Goal: Information Seeking & Learning: Learn about a topic

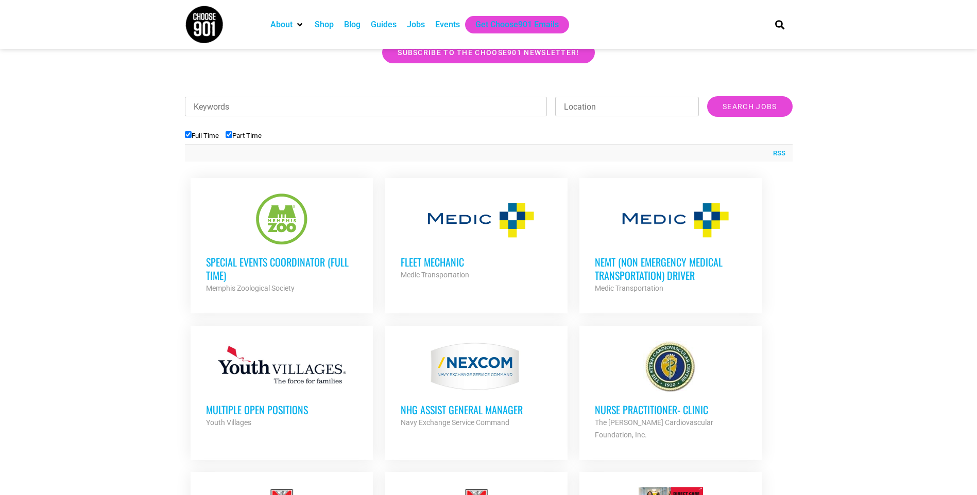
scroll to position [309, 0]
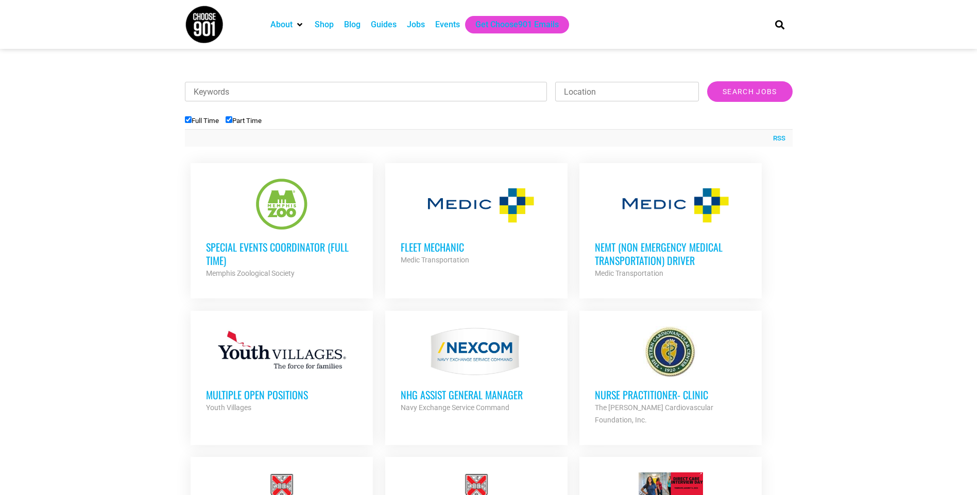
click at [650, 254] on h3 "NEMT (Non Emergency Medical Transportation) Driver" at bounding box center [670, 253] width 151 height 27
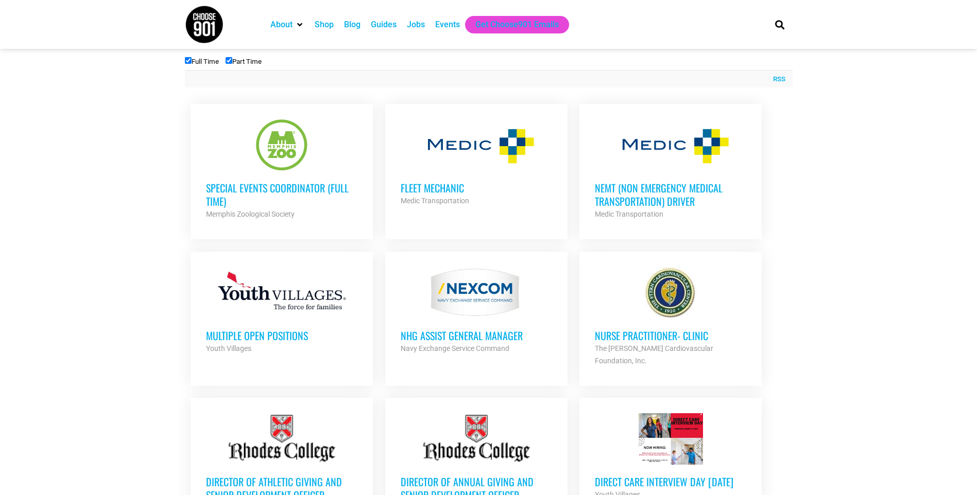
scroll to position [463, 0]
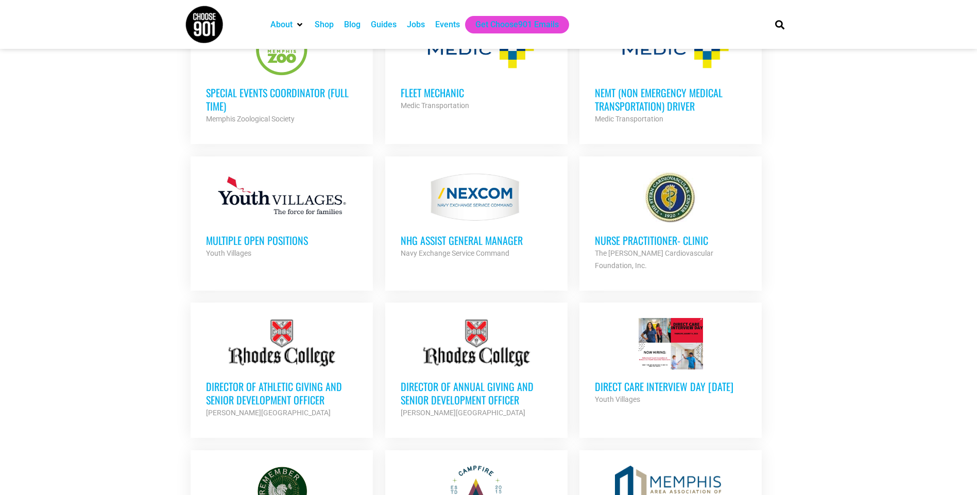
click at [451, 380] on h3 "Director of Annual Giving and Senior Development Officer" at bounding box center [476, 393] width 151 height 27
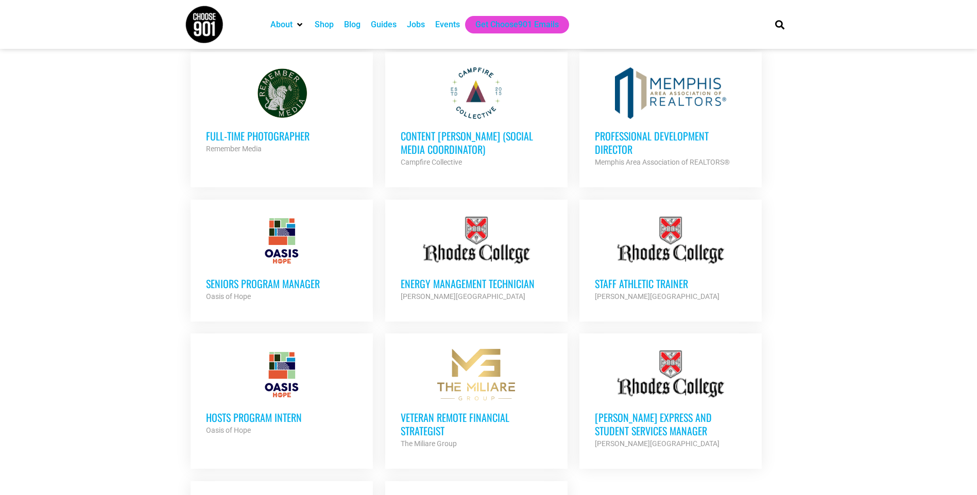
scroll to position [875, 0]
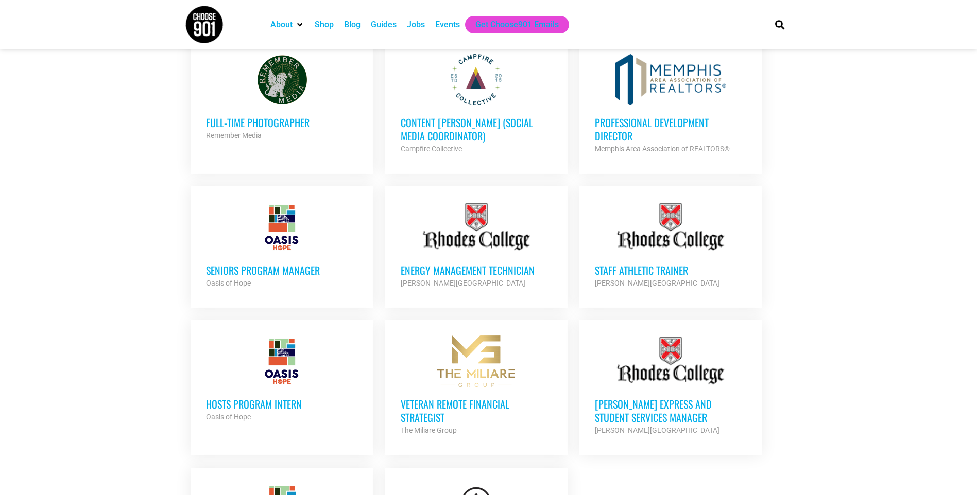
click at [649, 264] on h3 "Staff Athletic Trainer" at bounding box center [670, 270] width 151 height 13
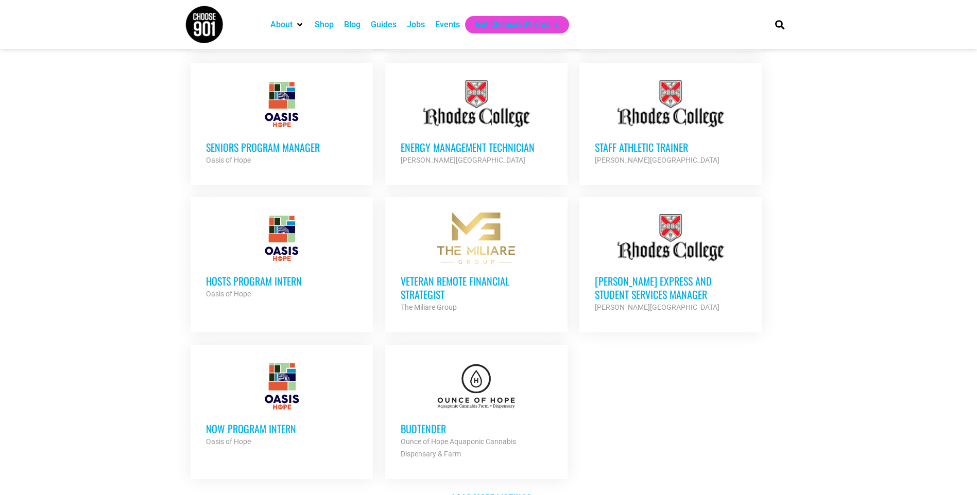
scroll to position [1030, 0]
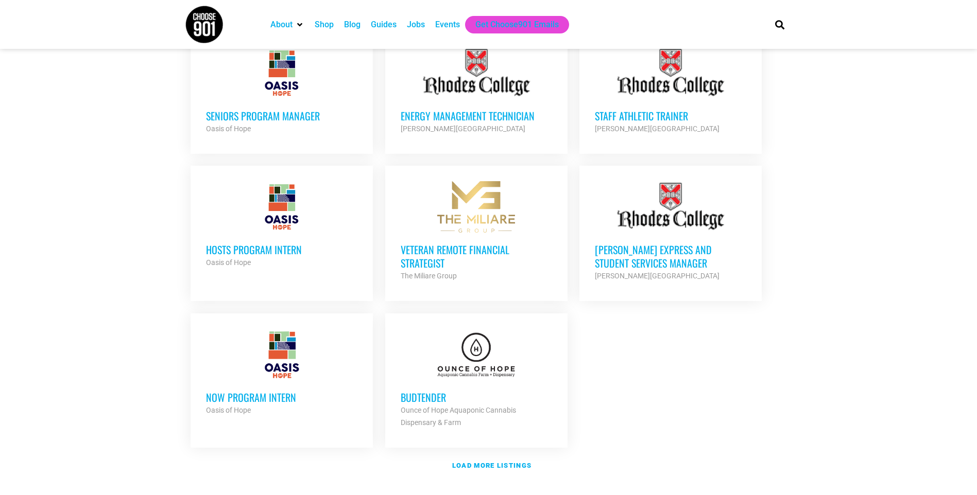
click at [438, 406] on strong "Ounce of Hope Aquaponic Cannabis Dispensary & Farm" at bounding box center [458, 416] width 115 height 21
